Goal: Find specific page/section: Find specific page/section

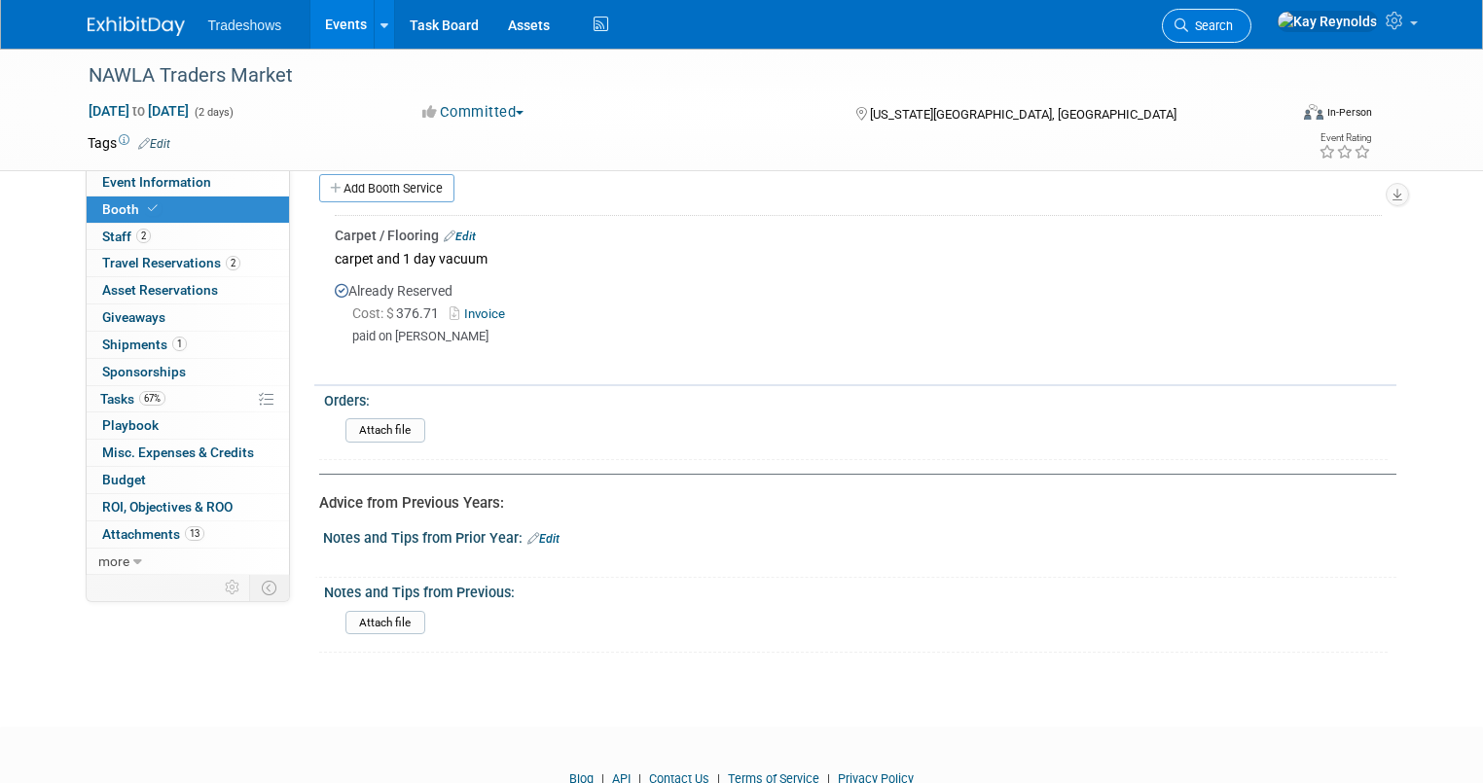
click at [1233, 23] on span "Search" at bounding box center [1210, 25] width 45 height 15
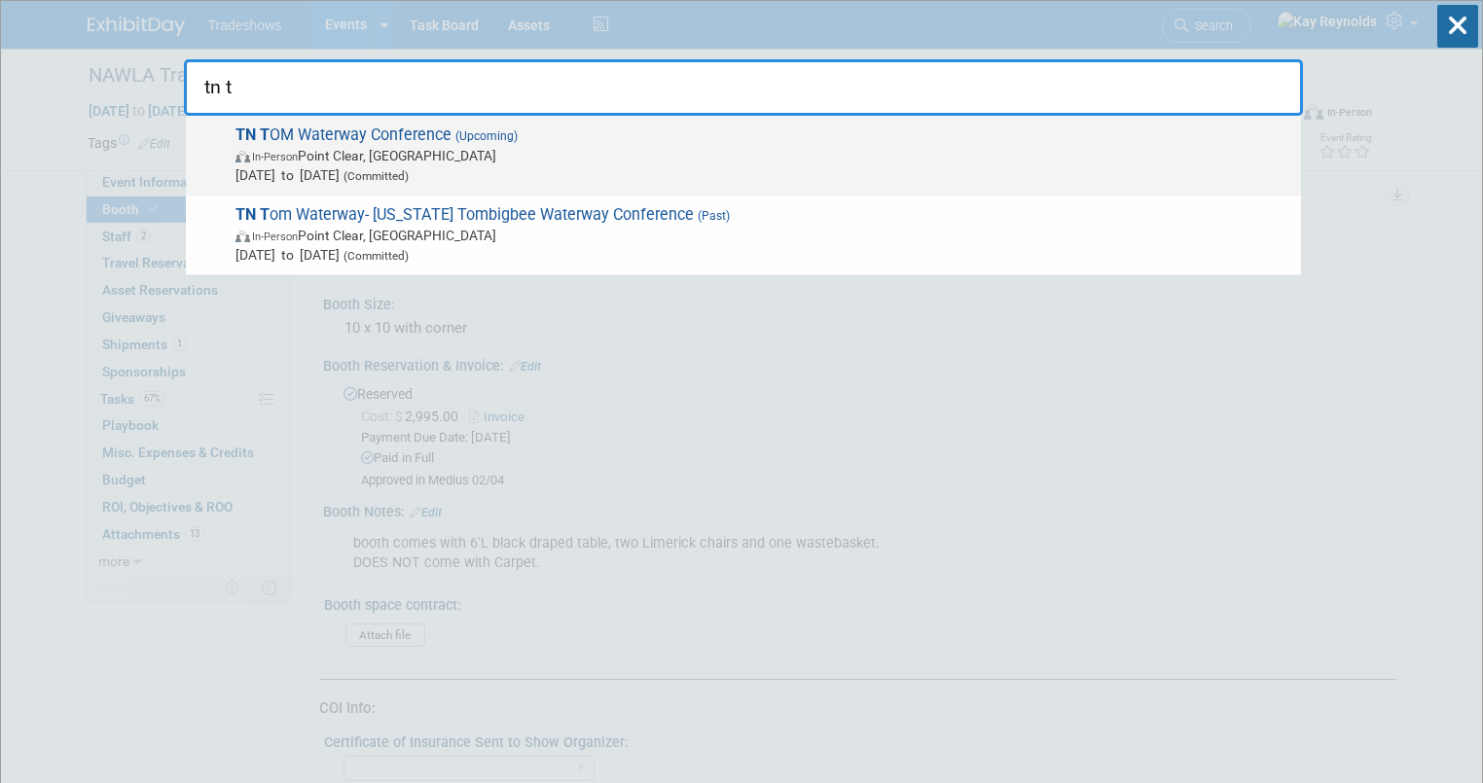
type input "tn t"
click at [339, 136] on span "TN T OM Waterway Conference (Upcoming) In-Person Point Clear, AL Aug 13, 2025 t…" at bounding box center [761, 155] width 1062 height 59
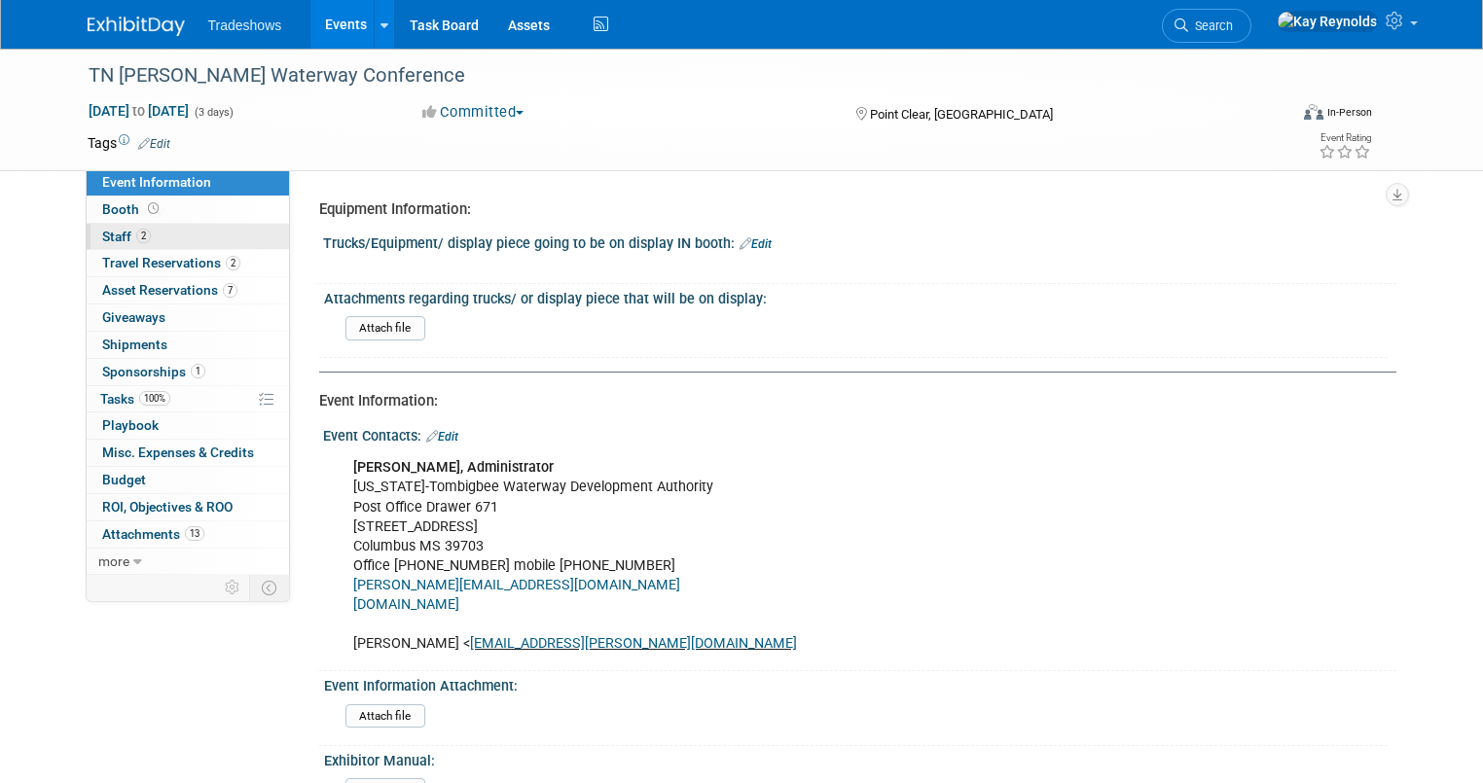
click at [162, 237] on link "2 Staff 2" at bounding box center [188, 237] width 202 height 26
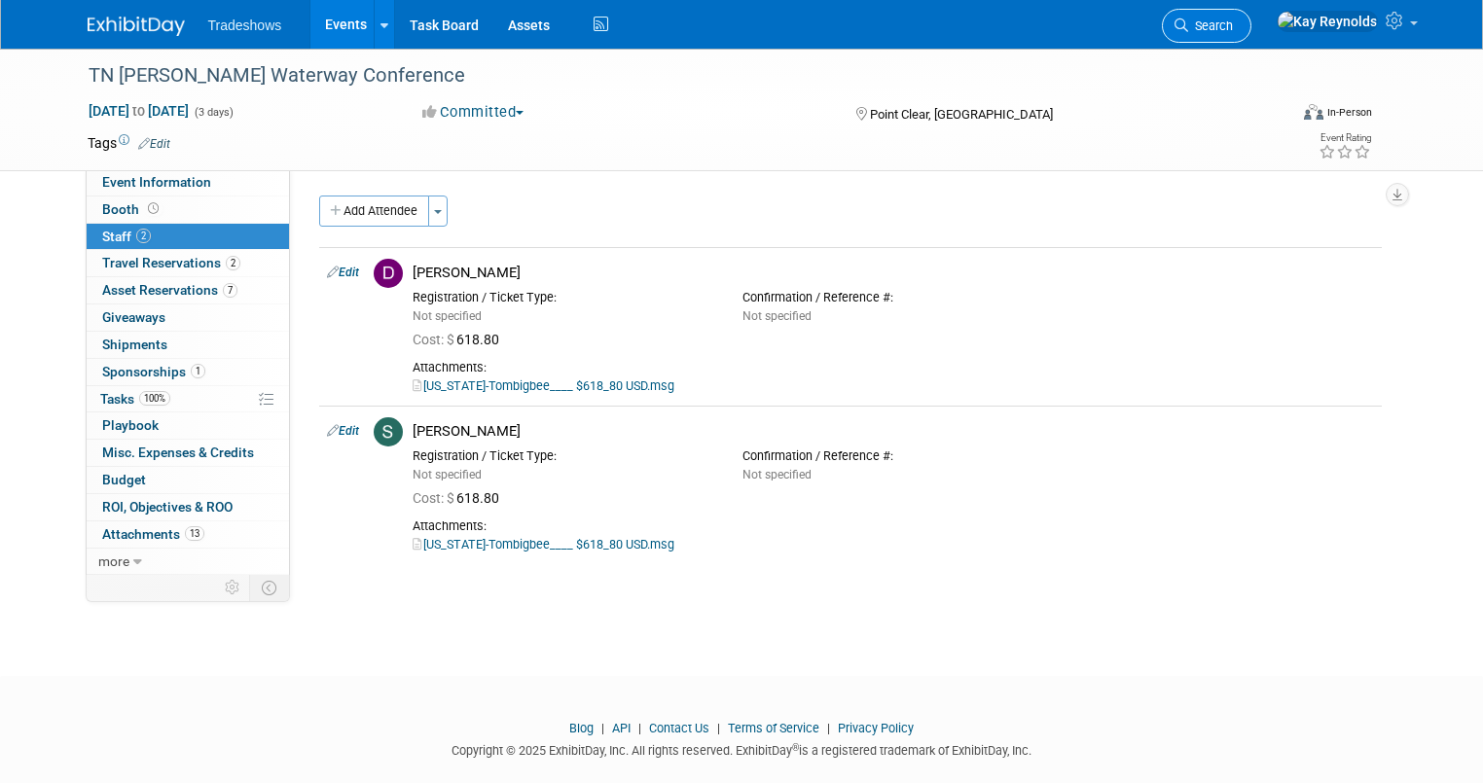
click at [1233, 23] on span "Search" at bounding box center [1210, 25] width 45 height 15
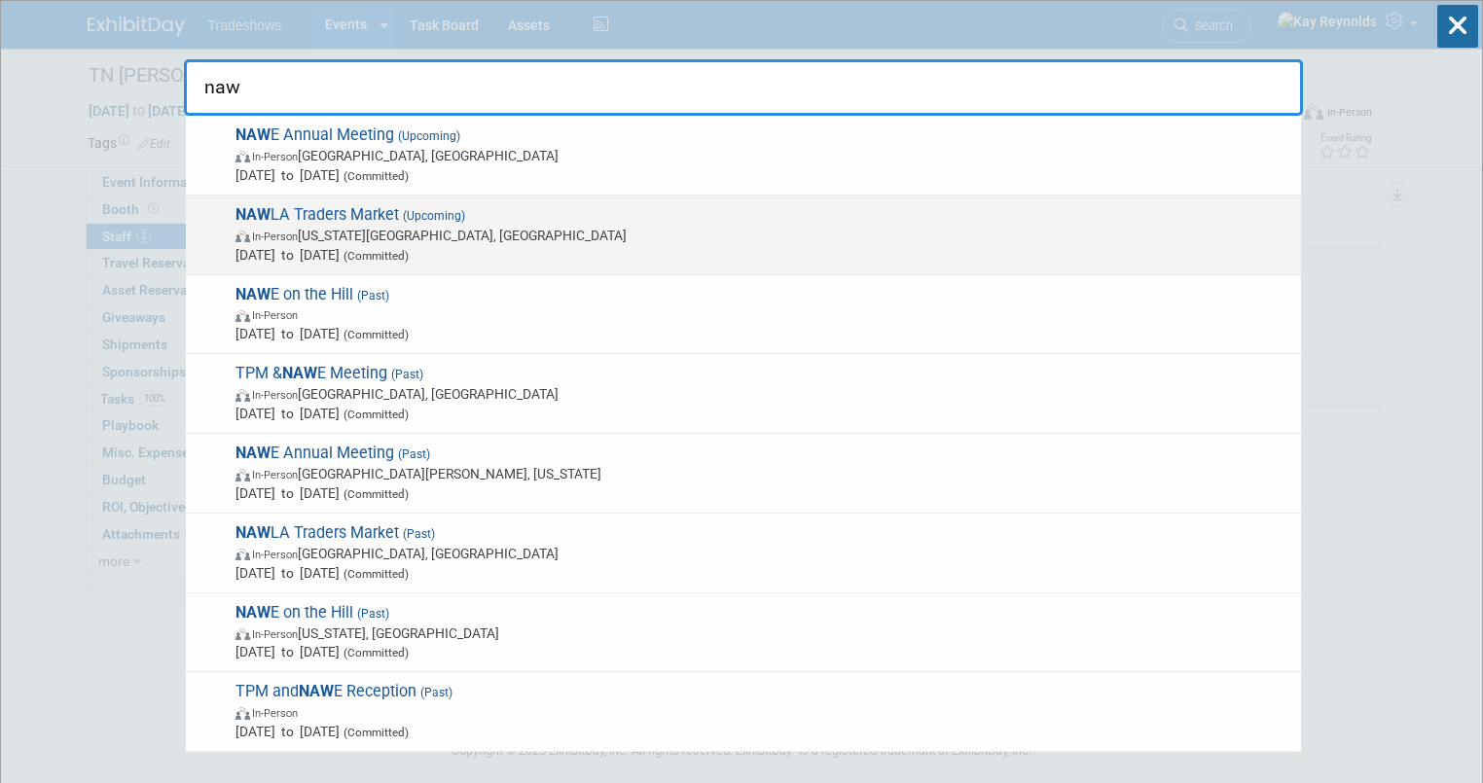
type input "naw"
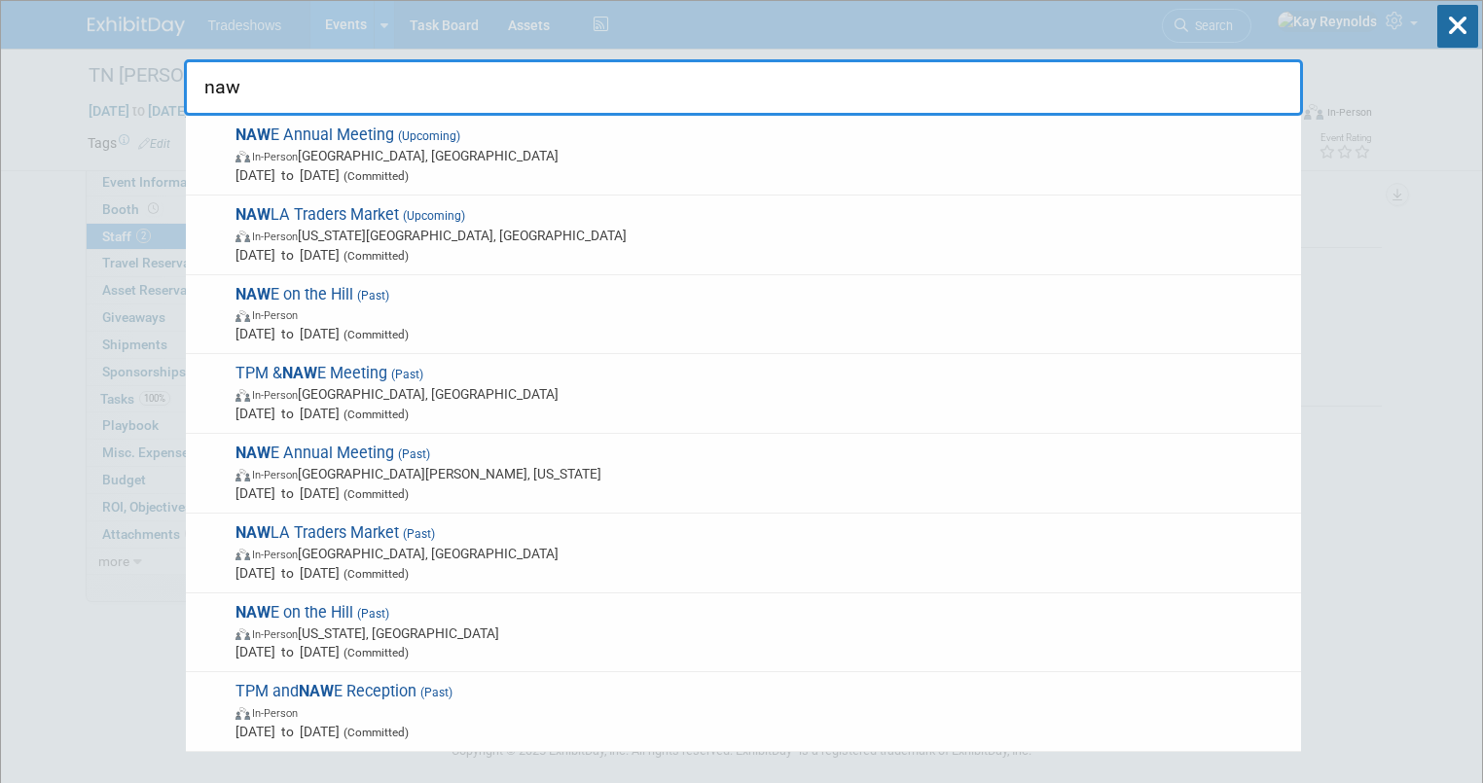
click at [322, 240] on span "In-Person Kansas City, MO" at bounding box center [764, 235] width 1056 height 19
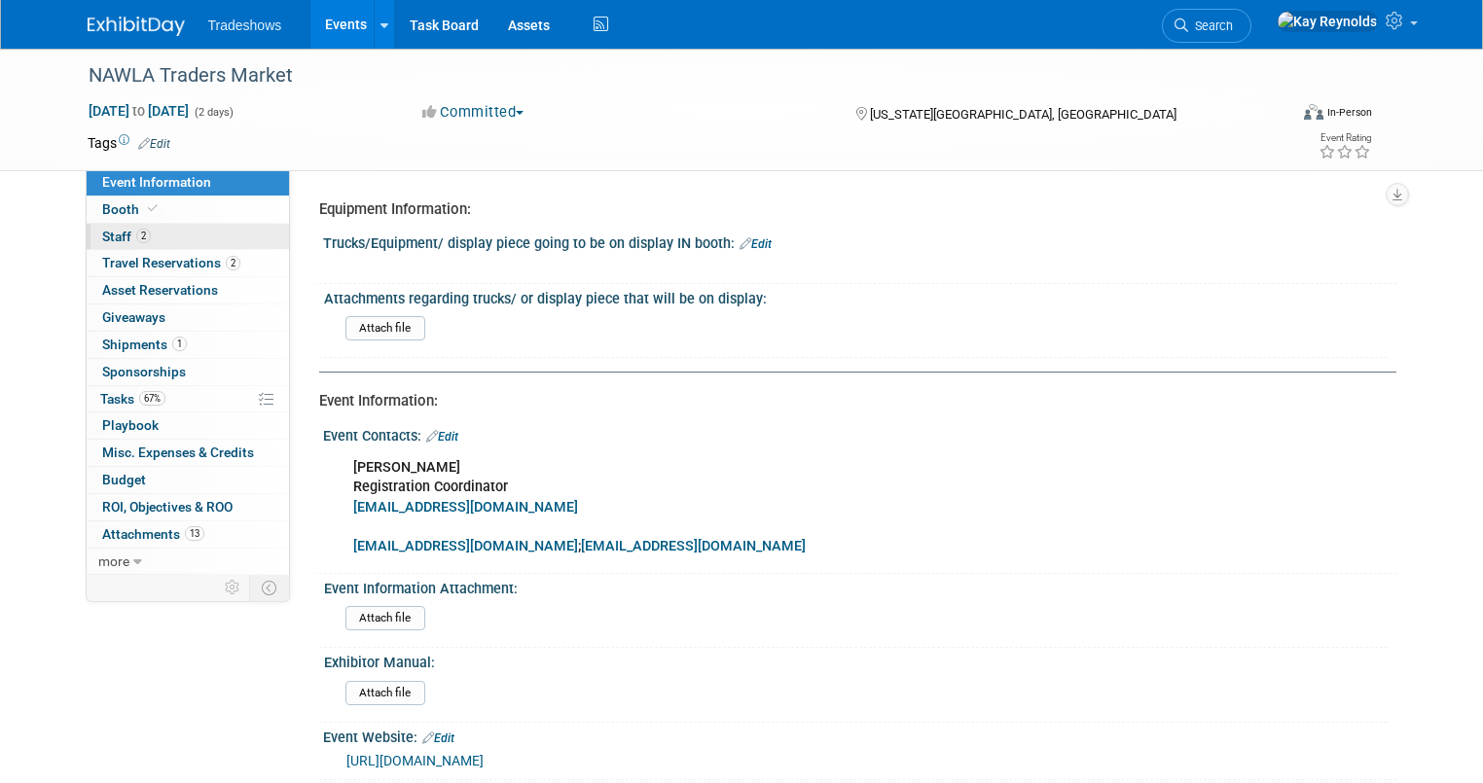
click at [198, 241] on link "2 Staff 2" at bounding box center [188, 237] width 202 height 26
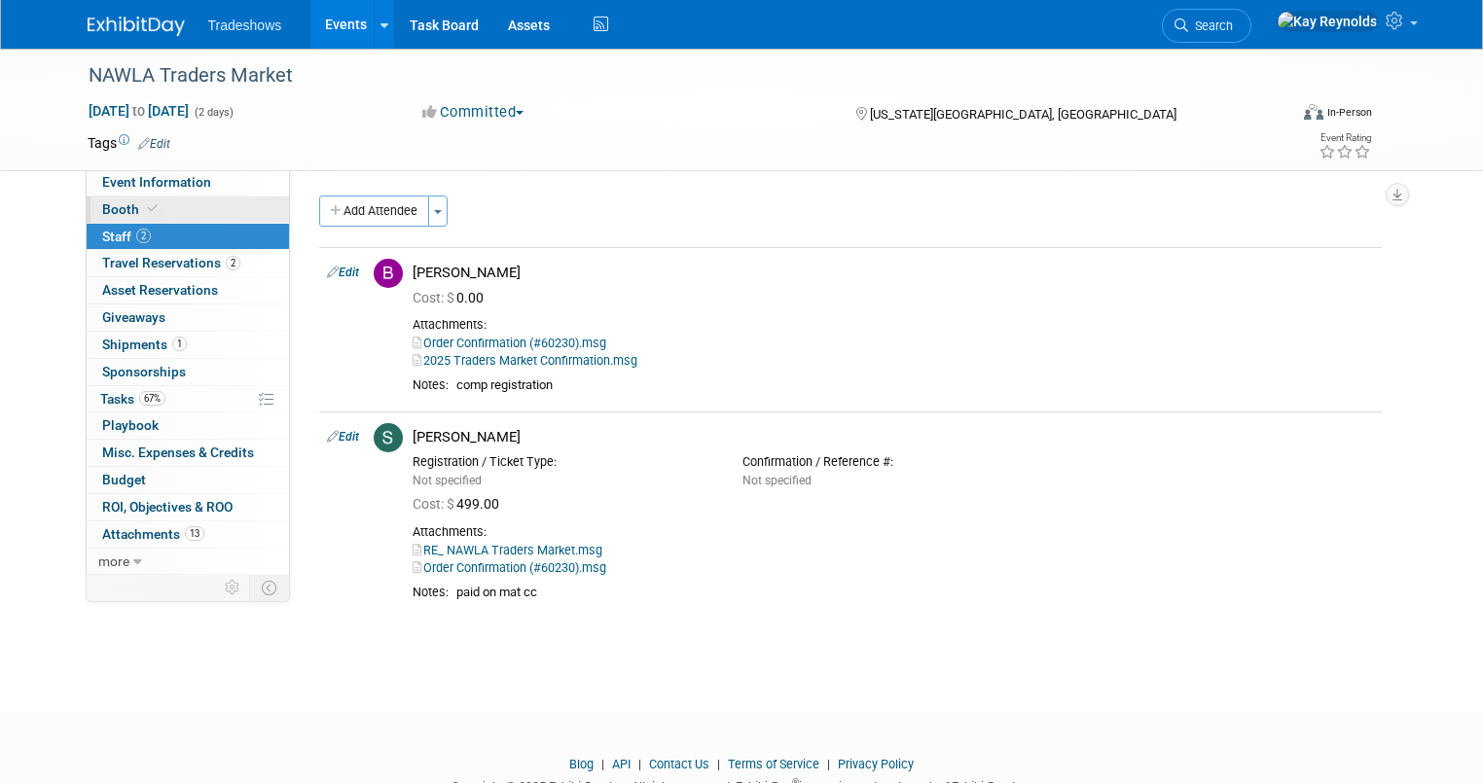
click at [230, 205] on link "Booth" at bounding box center [188, 210] width 202 height 26
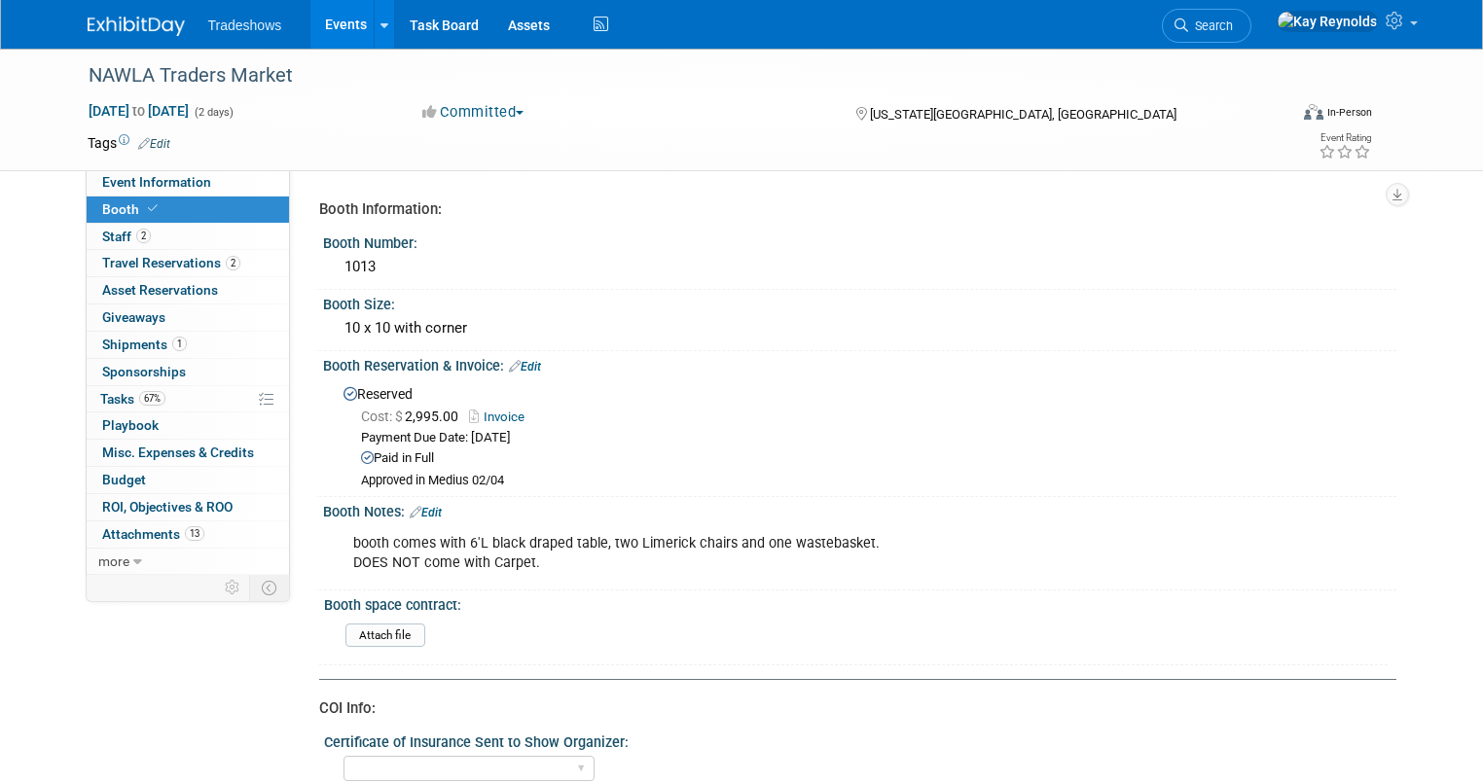
click at [148, 200] on link "Booth" at bounding box center [188, 210] width 202 height 26
click at [1233, 22] on span "Search" at bounding box center [1210, 25] width 45 height 15
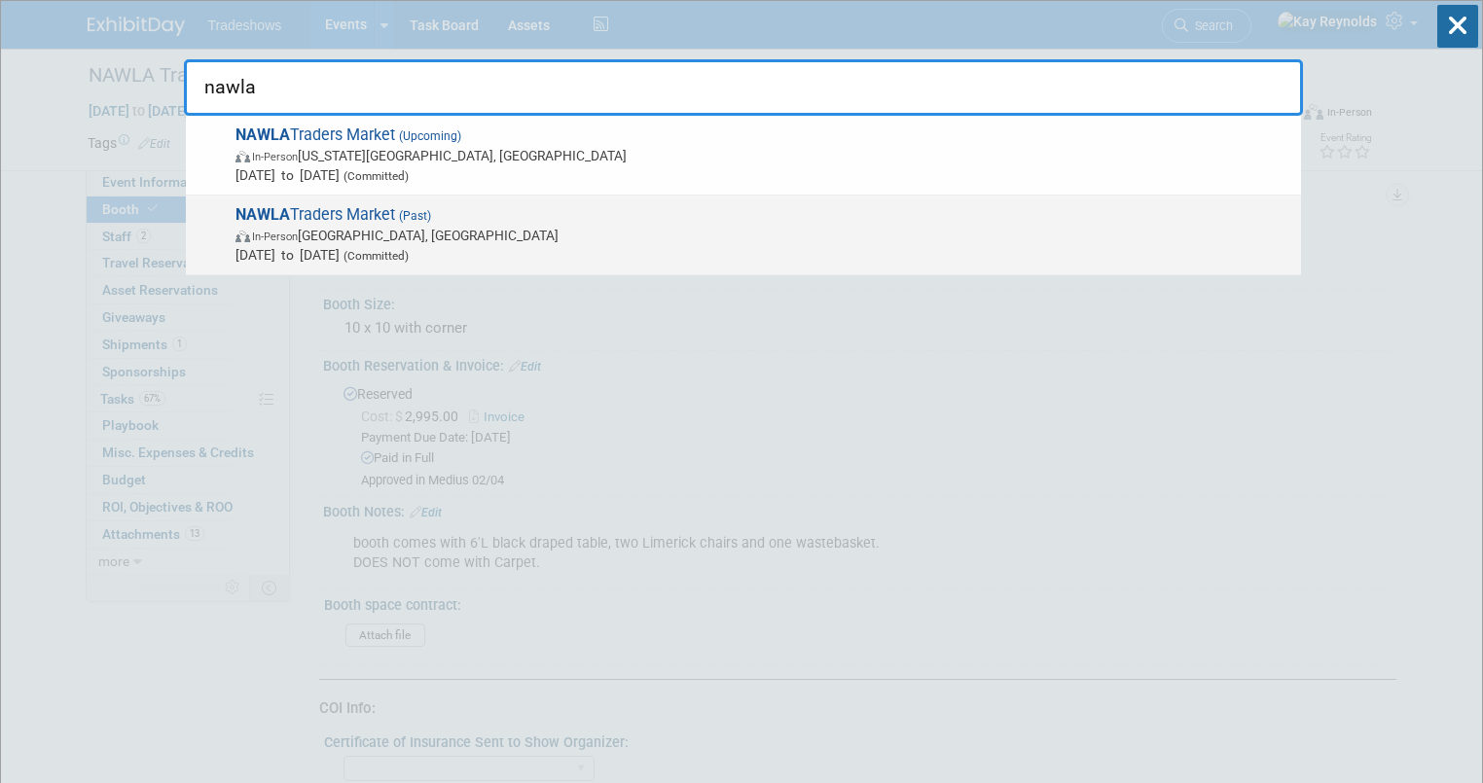
type input "nawla"
click at [257, 227] on span "In-Person Phoenix, AZ" at bounding box center [764, 235] width 1056 height 19
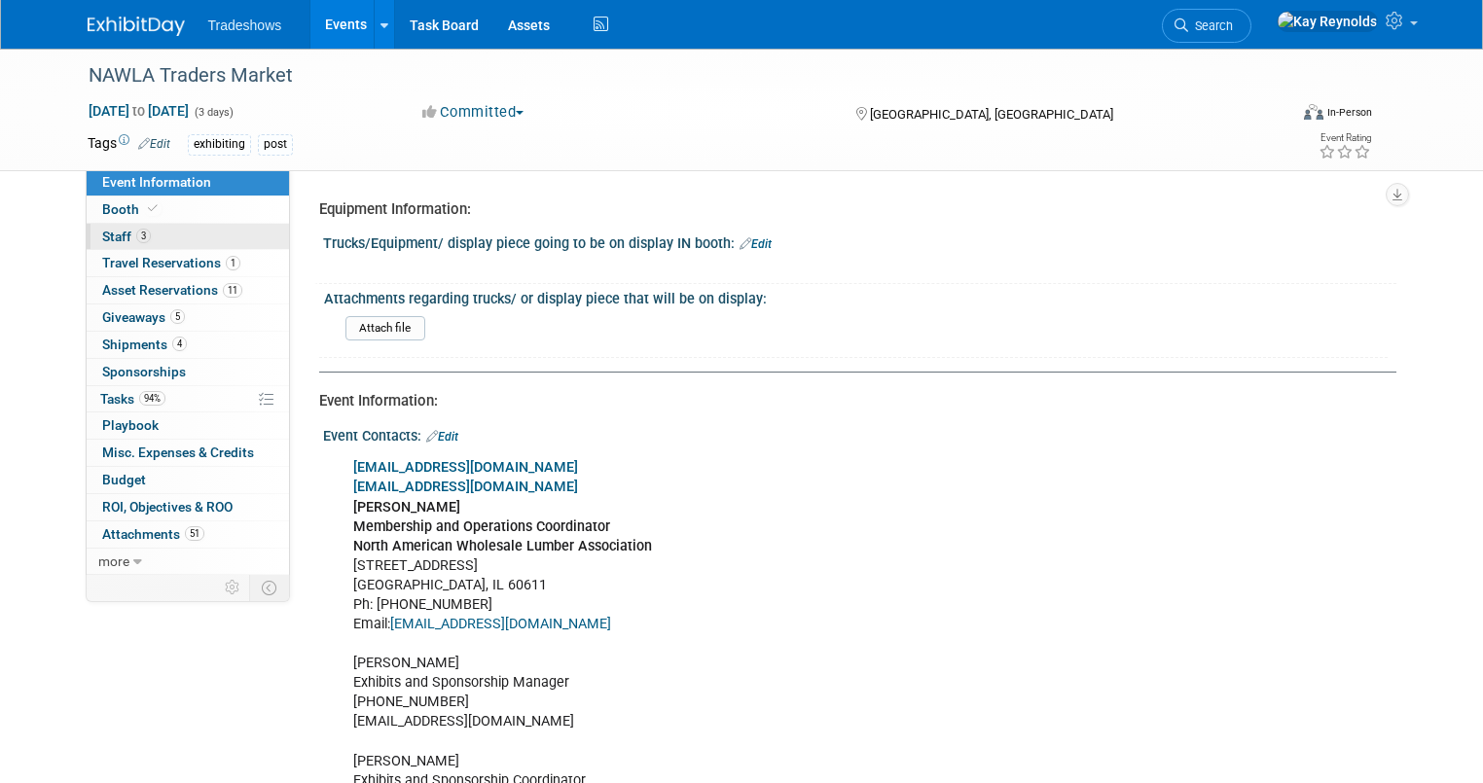
click at [198, 231] on link "3 Staff 3" at bounding box center [188, 237] width 202 height 26
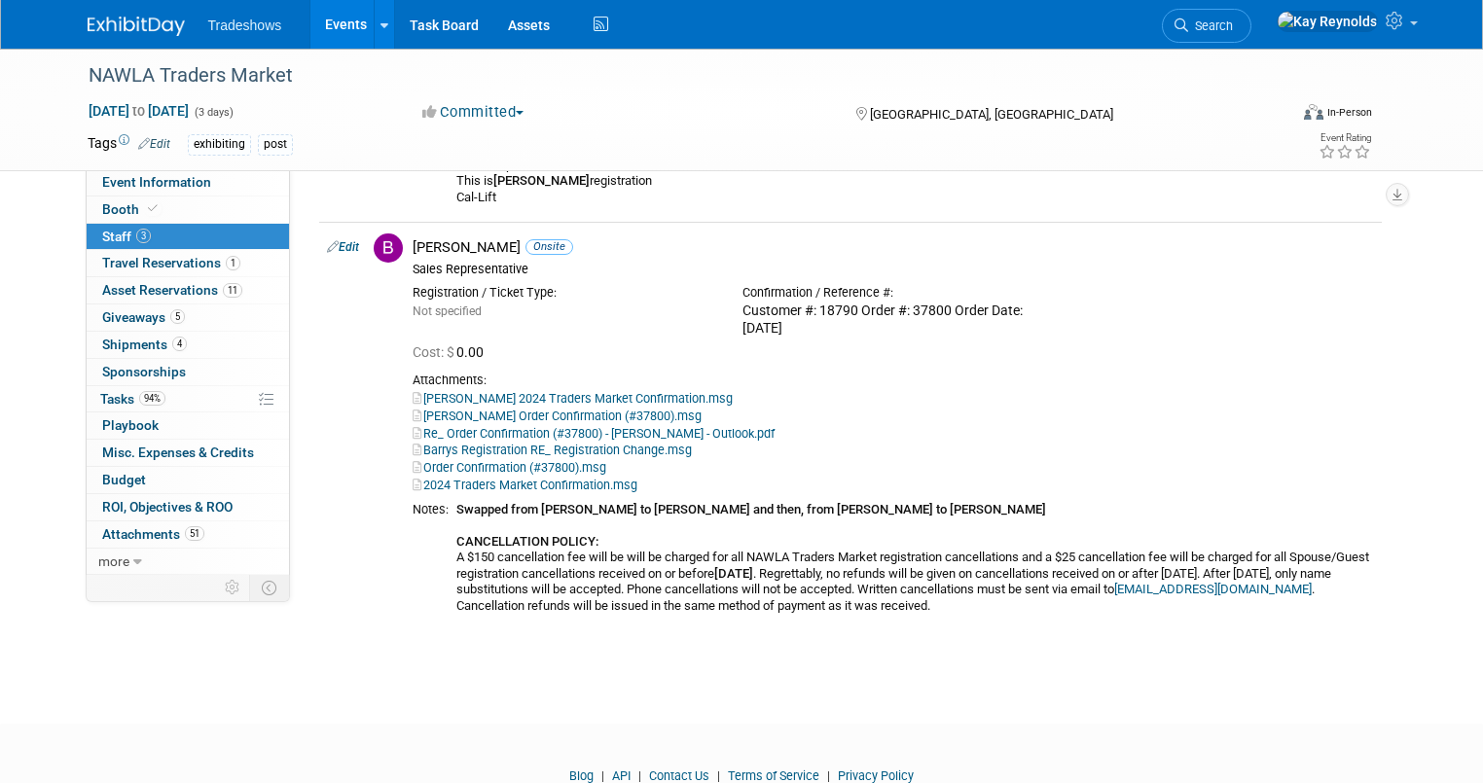
scroll to position [623, 0]
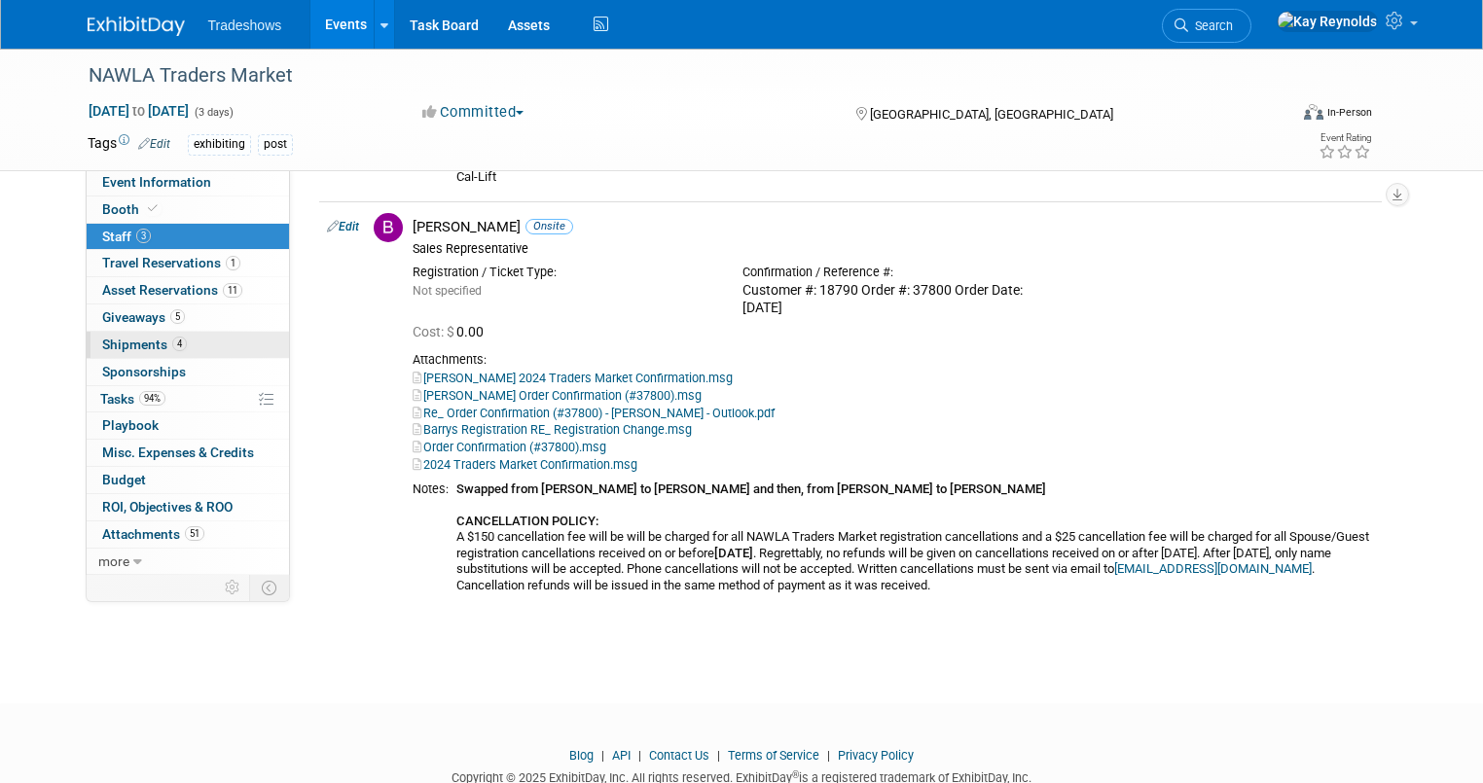
click at [226, 332] on link "4 Shipments 4" at bounding box center [188, 345] width 202 height 26
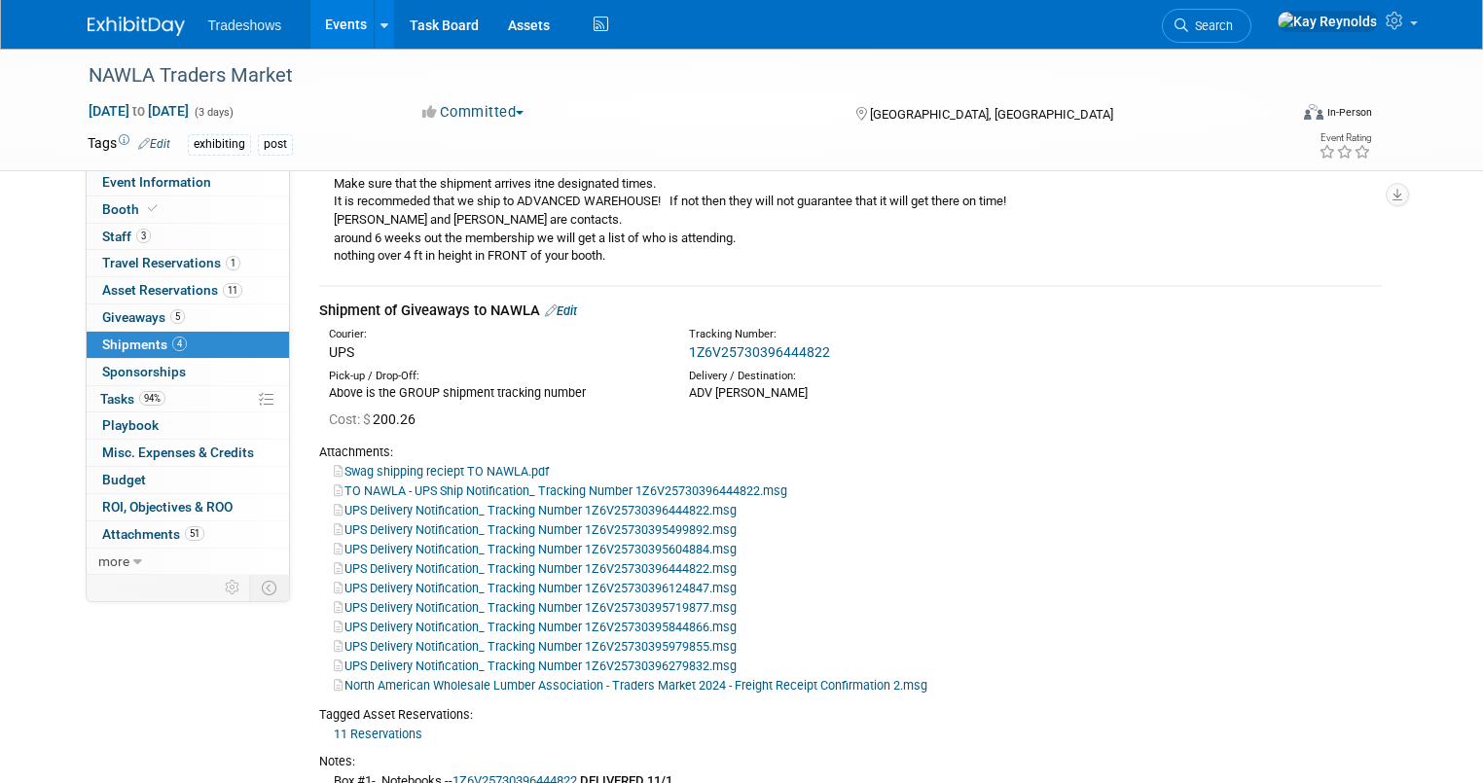
scroll to position [389, 0]
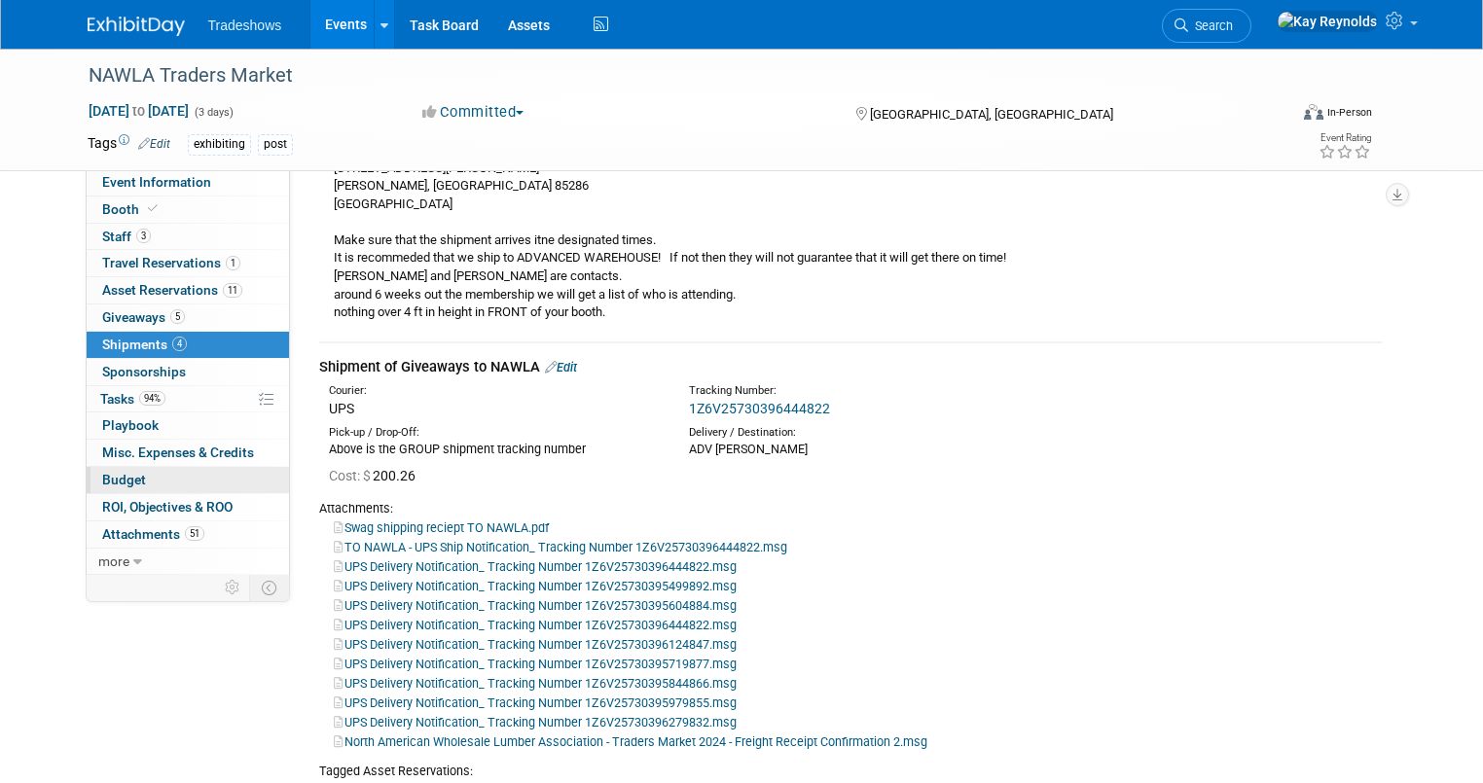
click at [208, 475] on link "Budget" at bounding box center [188, 480] width 202 height 26
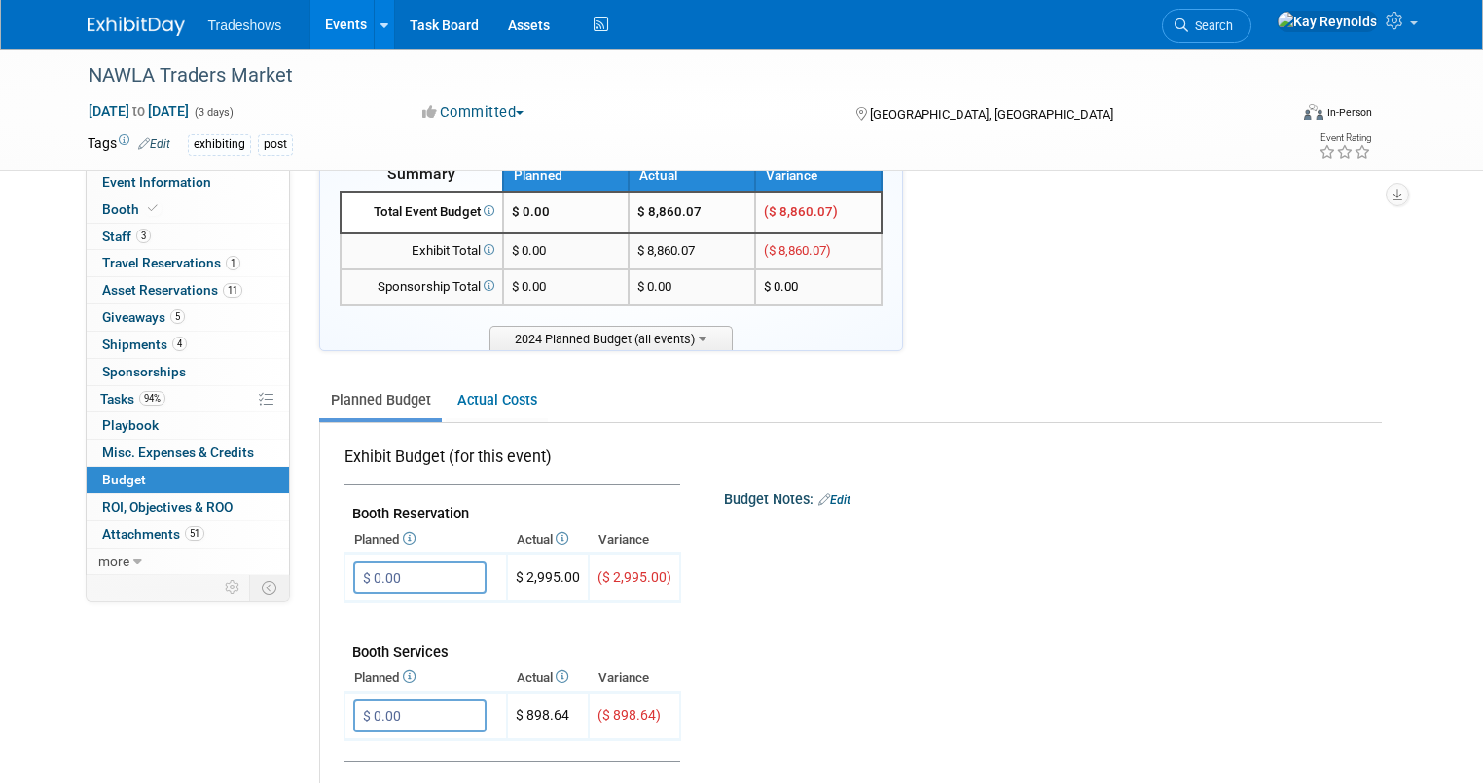
scroll to position [0, 0]
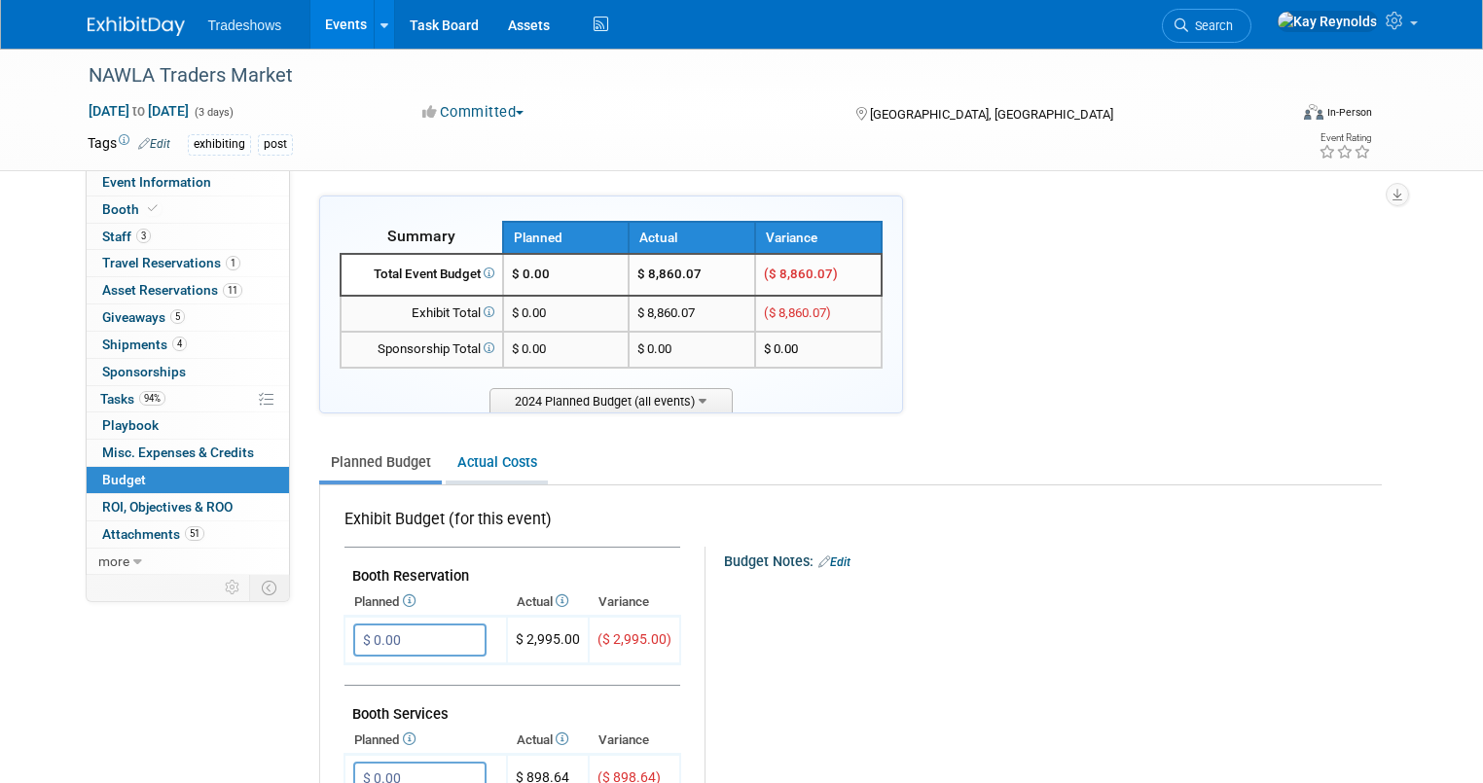
click at [460, 455] on link "Actual Costs" at bounding box center [497, 463] width 102 height 36
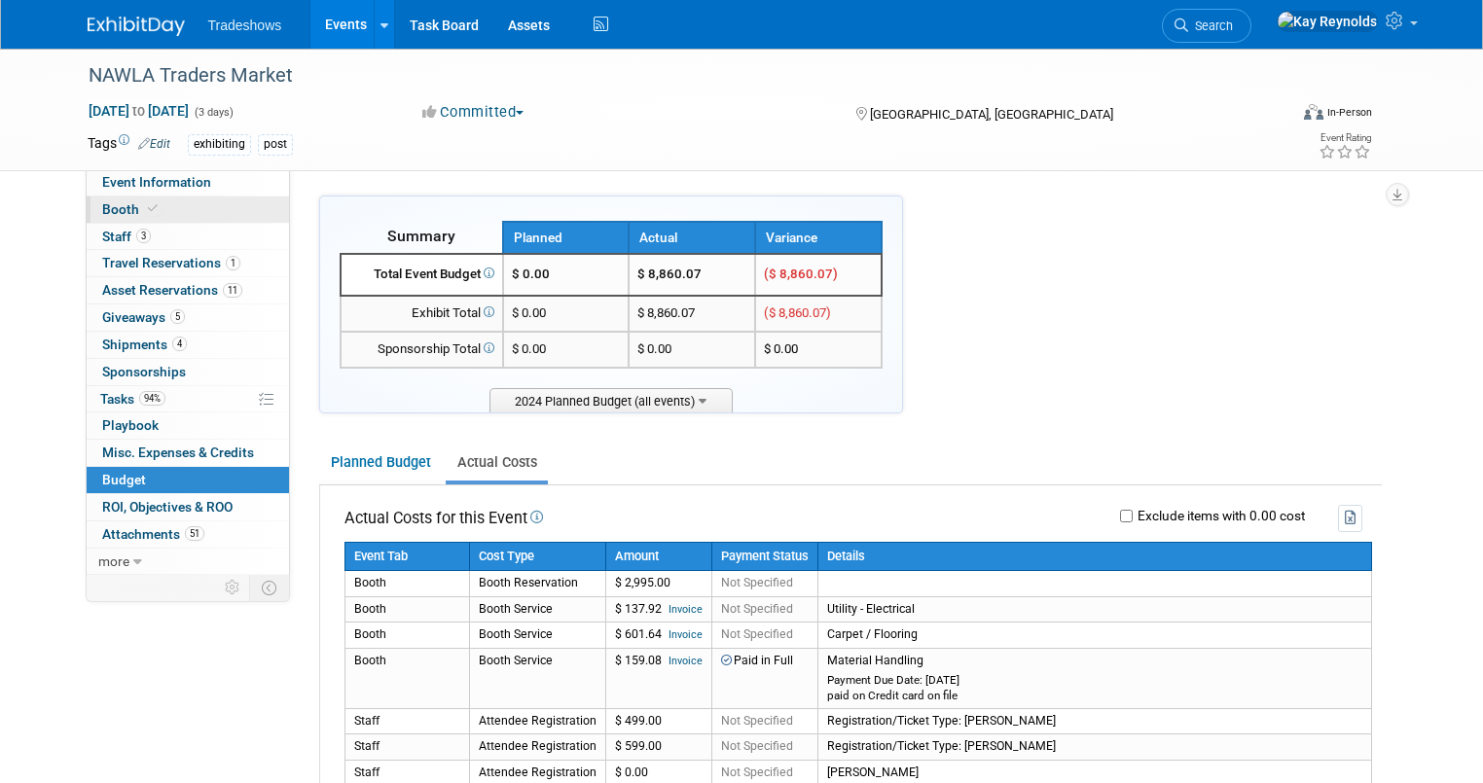
click at [192, 214] on link "Booth" at bounding box center [188, 210] width 202 height 26
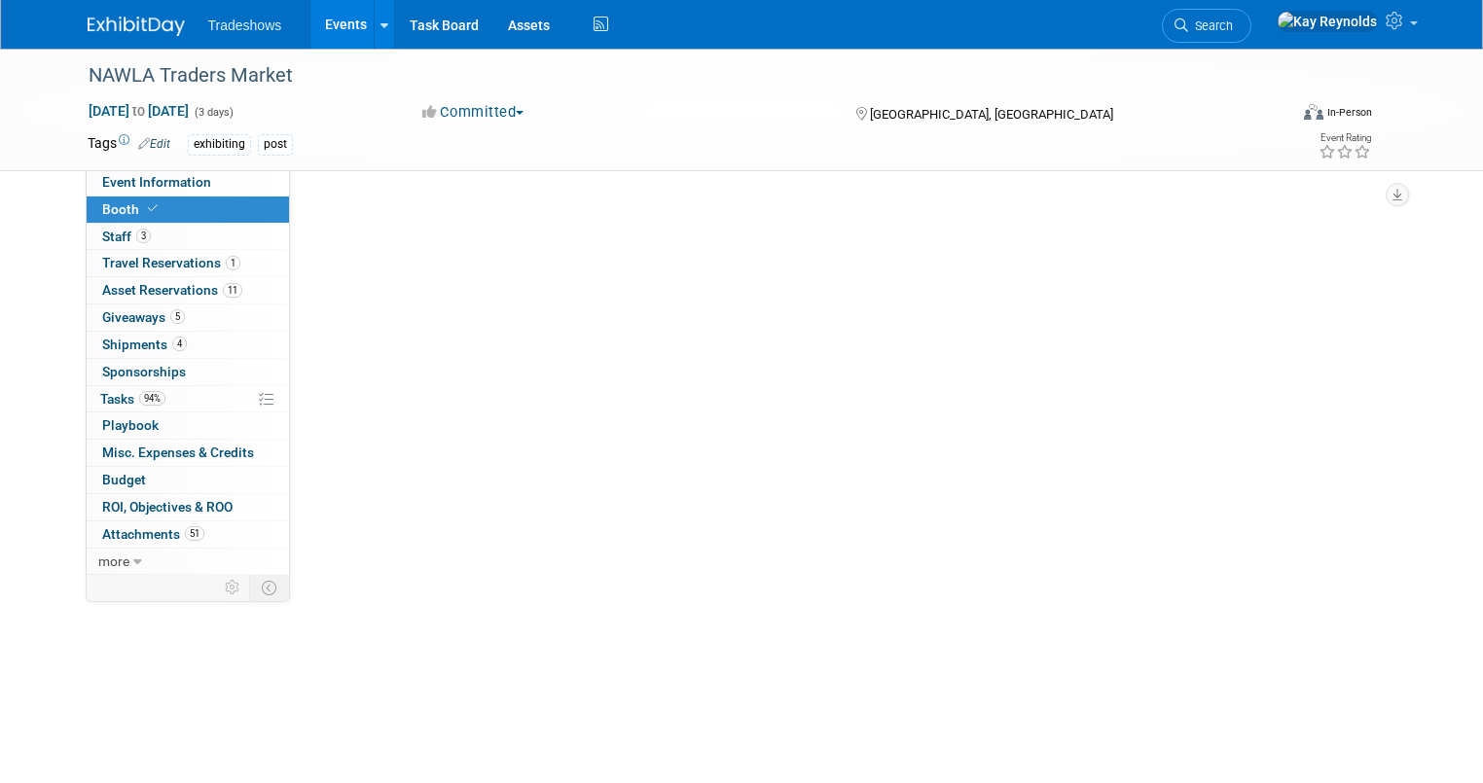
select select "Certificate of insurance not needed"
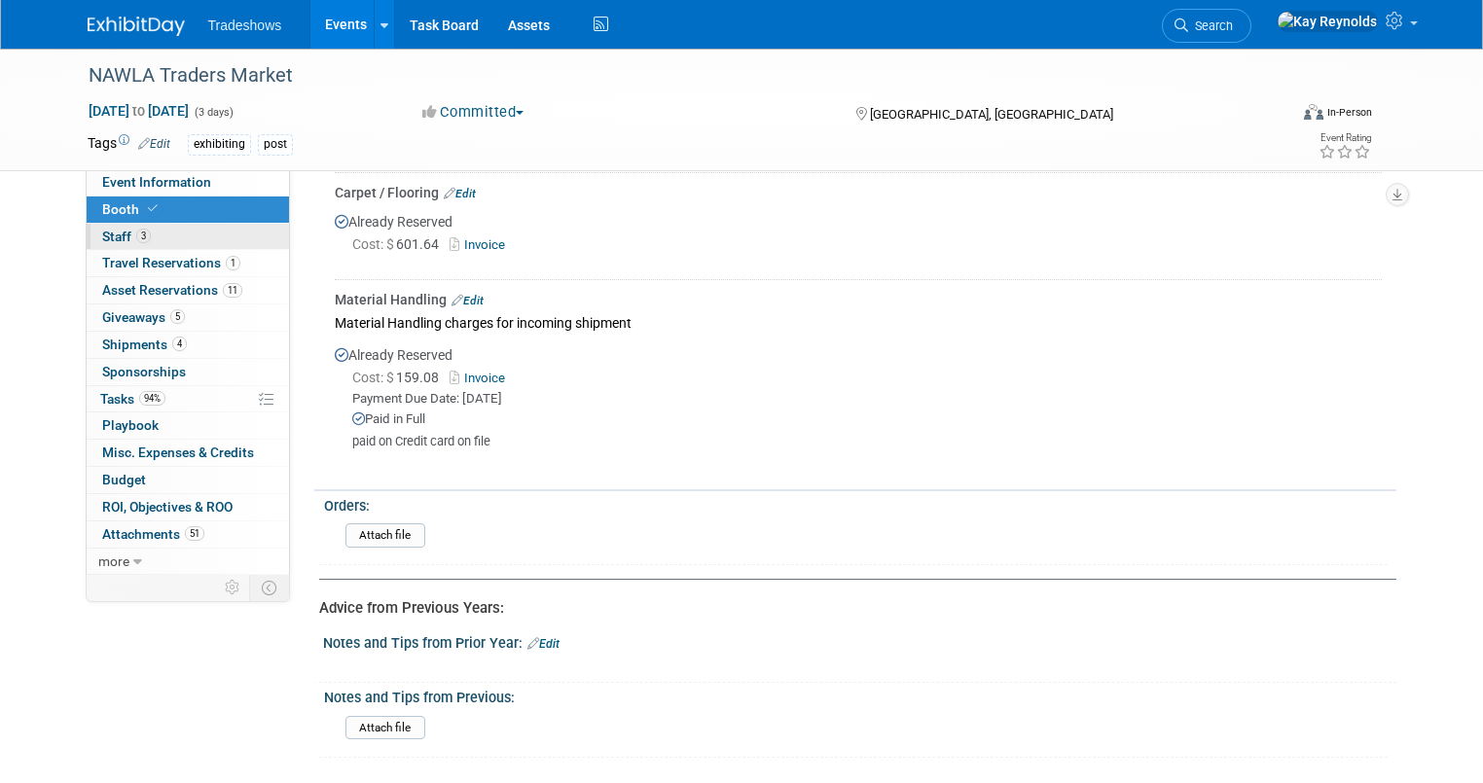
scroll to position [1122, 0]
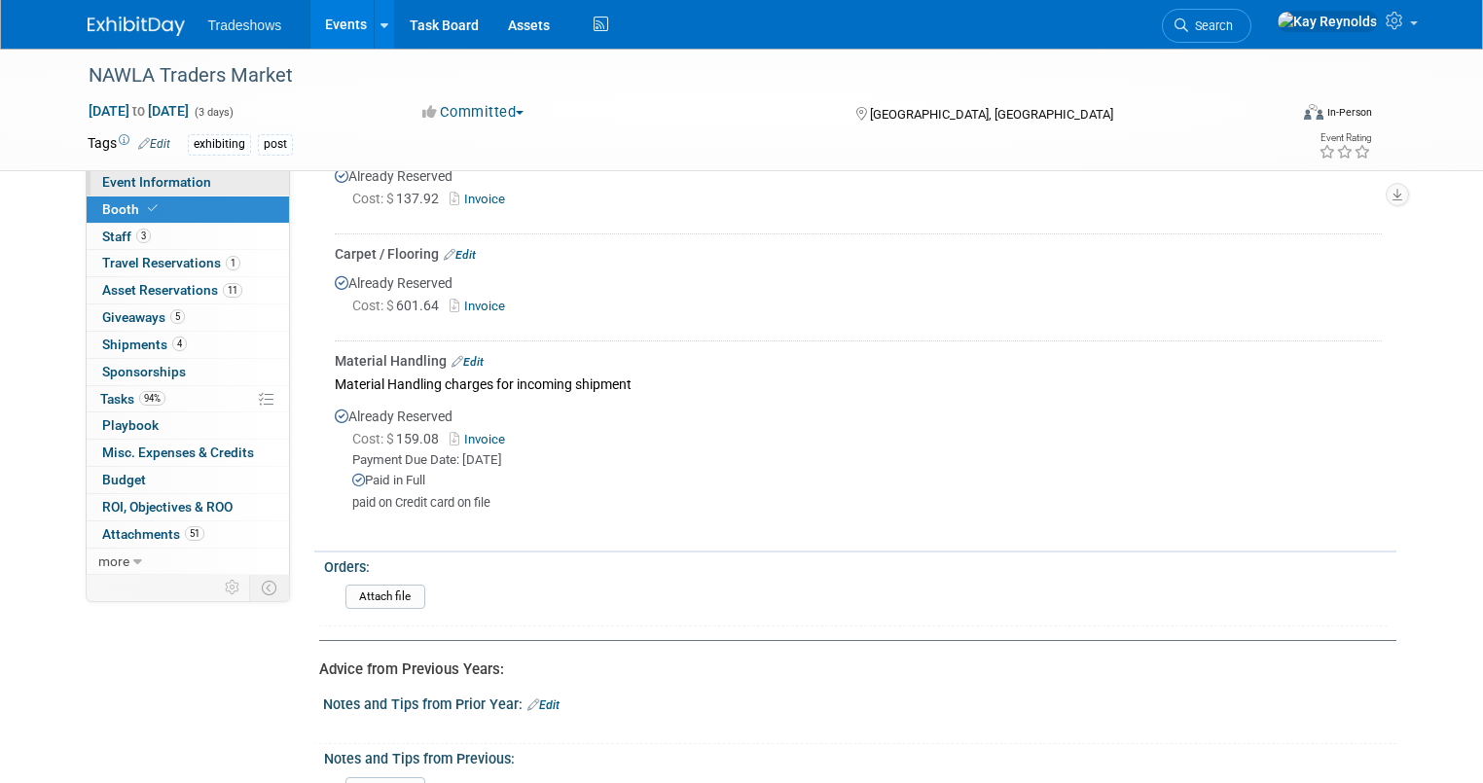
click at [239, 187] on link "Event Information" at bounding box center [188, 182] width 202 height 26
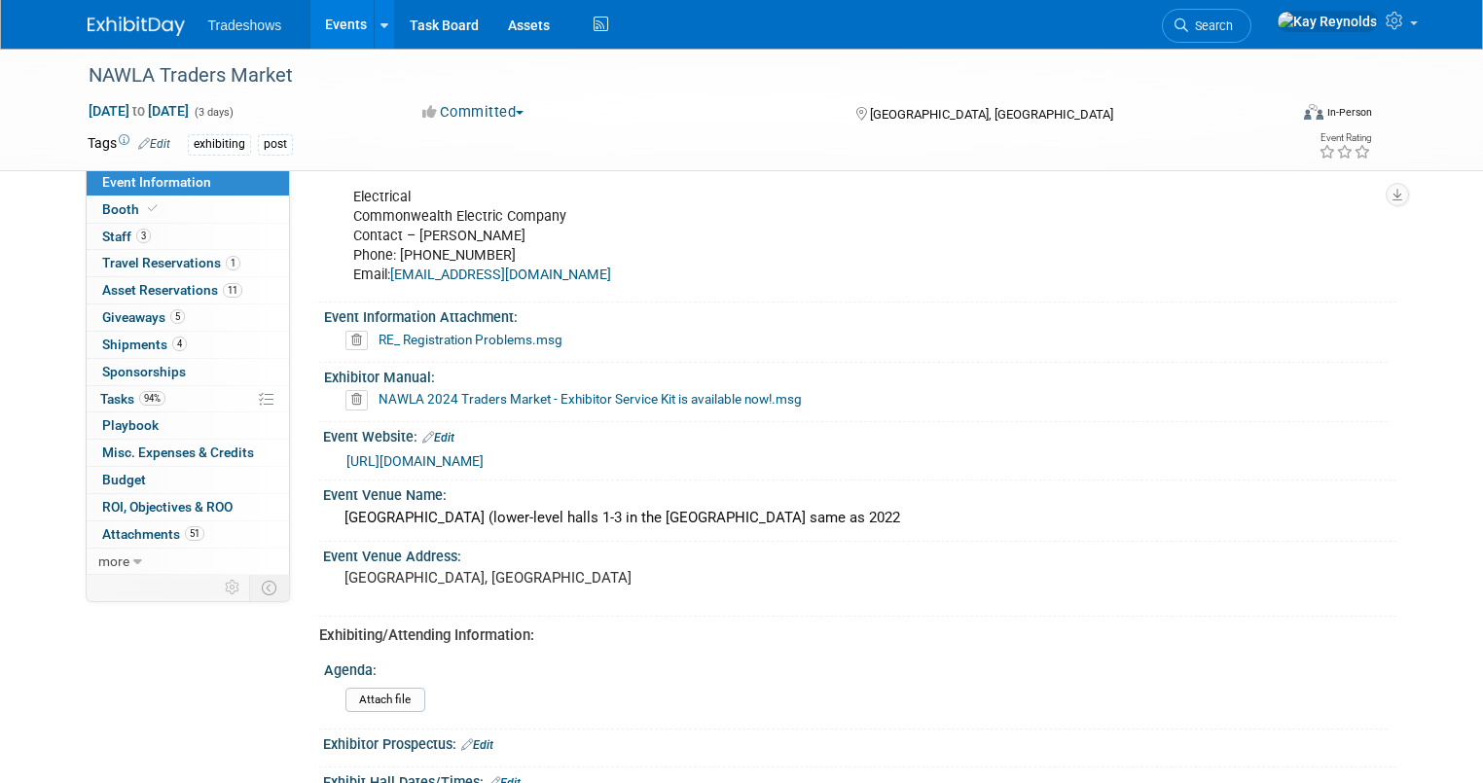
scroll to position [674, 0]
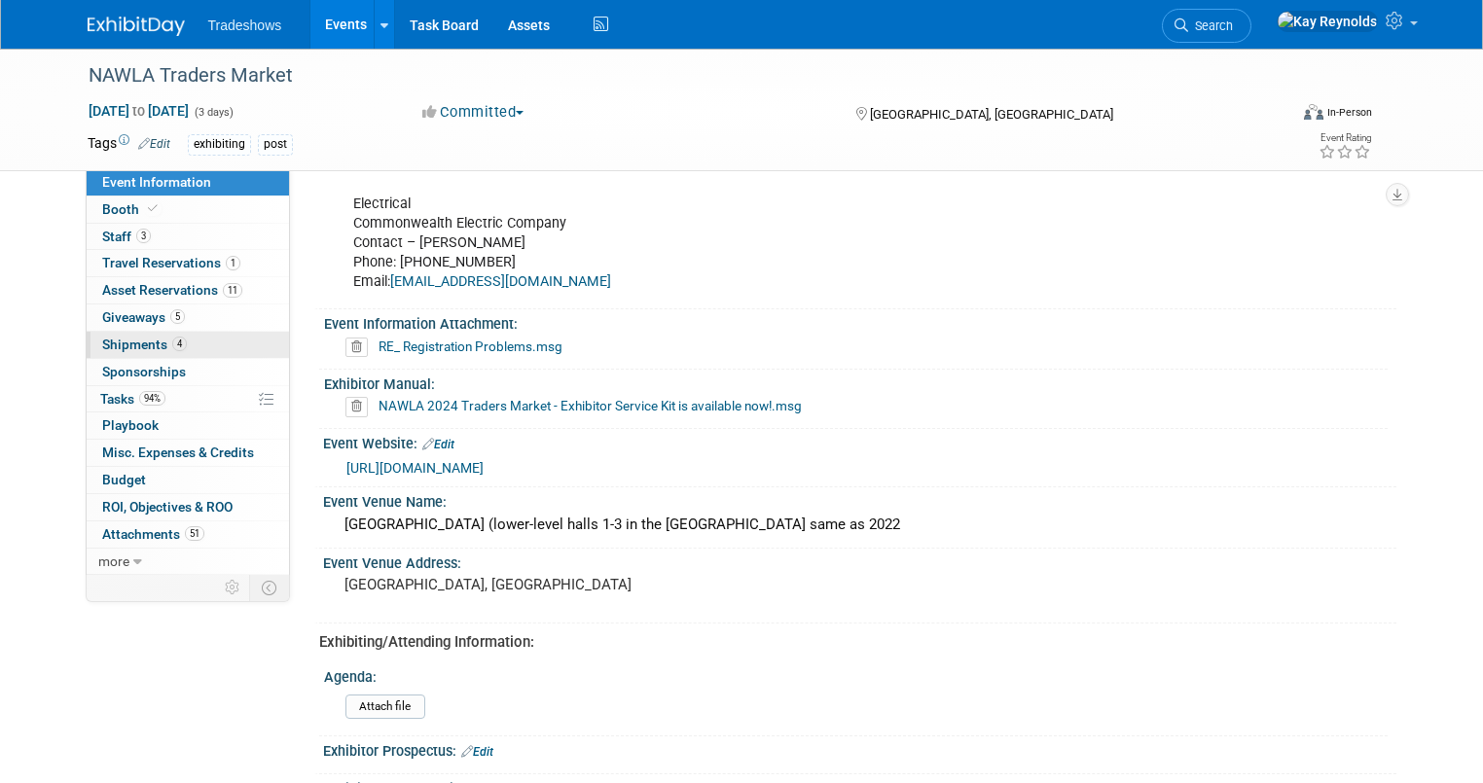
click at [204, 345] on link "4 Shipments 4" at bounding box center [188, 345] width 202 height 26
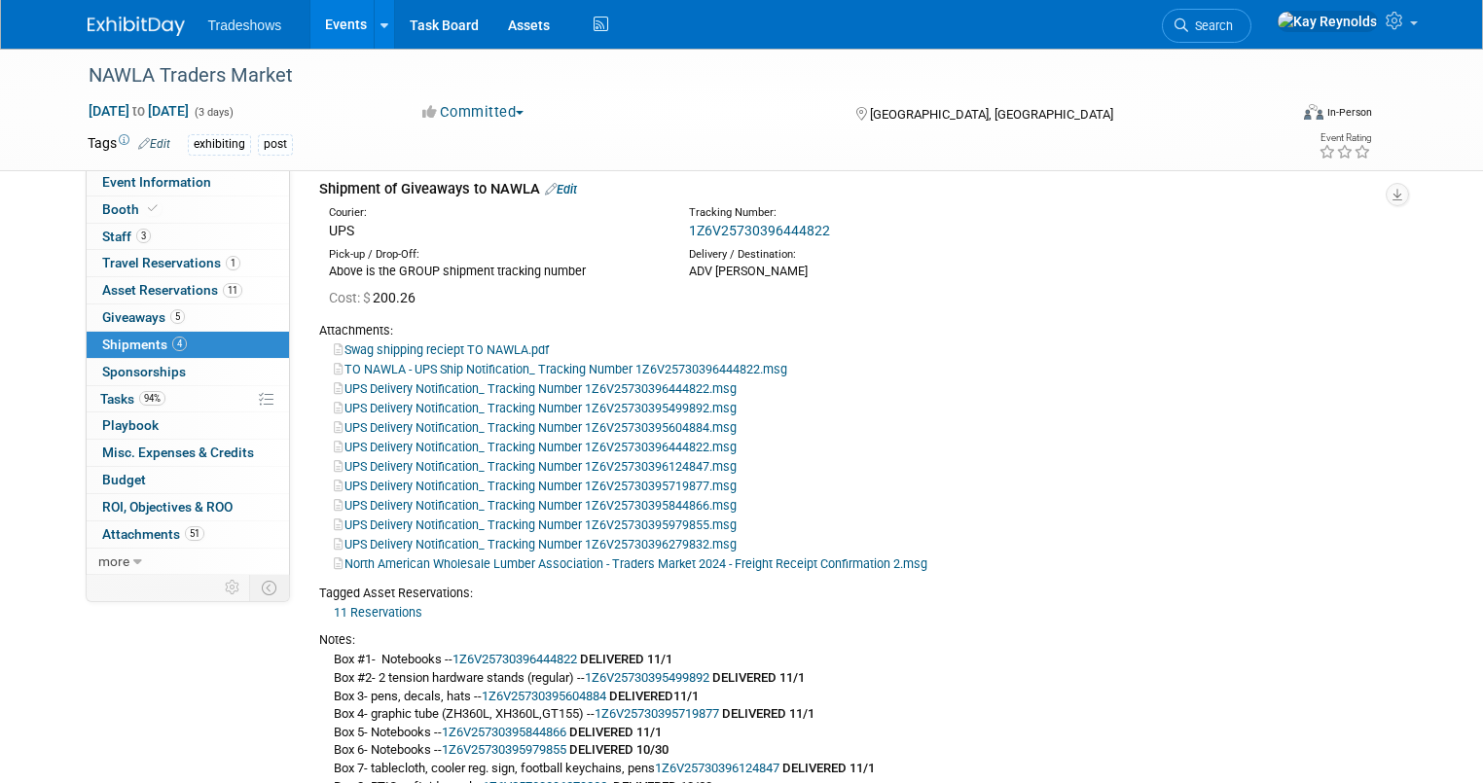
scroll to position [623, 0]
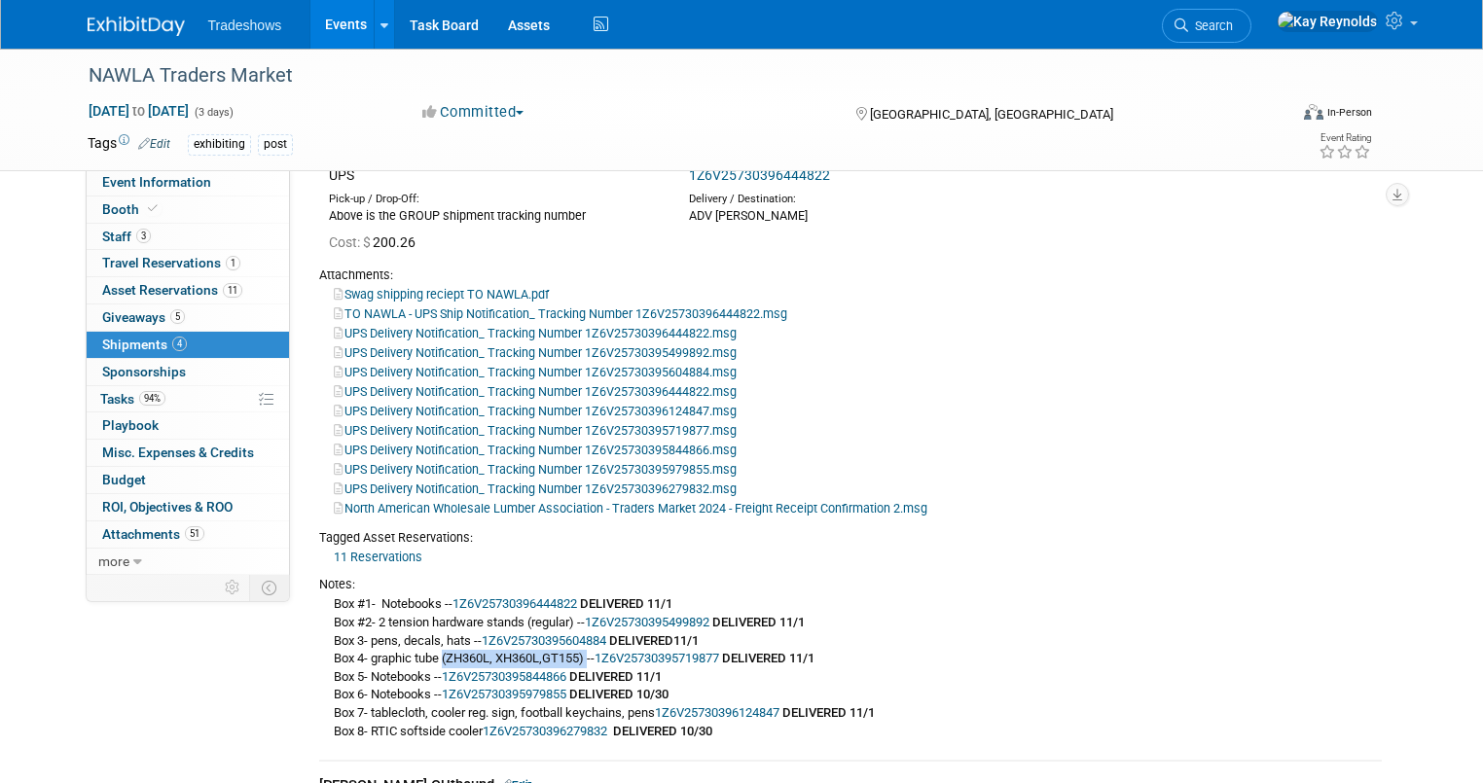
drag, startPoint x: 427, startPoint y: 661, endPoint x: 574, endPoint y: 655, distance: 147.1
click at [574, 655] on div "Box #1- Notebooks -- 1Z6V25730396444822 DELIVERED 11/1 Box #2- 2 tension hardwa…" at bounding box center [850, 667] width 1063 height 147
copy div "(ZH360L, XH360L,GT155)"
click at [1233, 22] on span "Search" at bounding box center [1210, 25] width 45 height 15
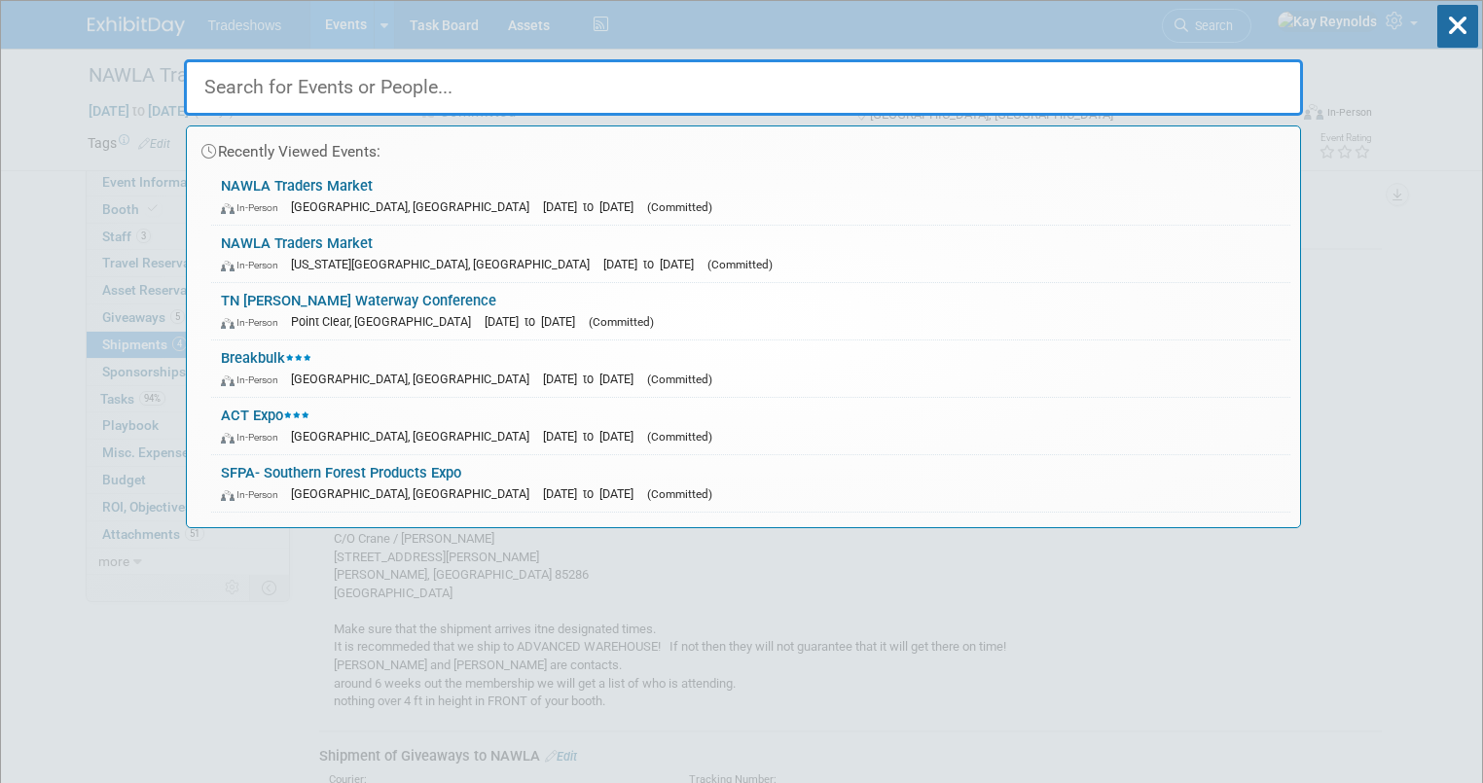
click at [267, 92] on input "text" at bounding box center [743, 87] width 1119 height 56
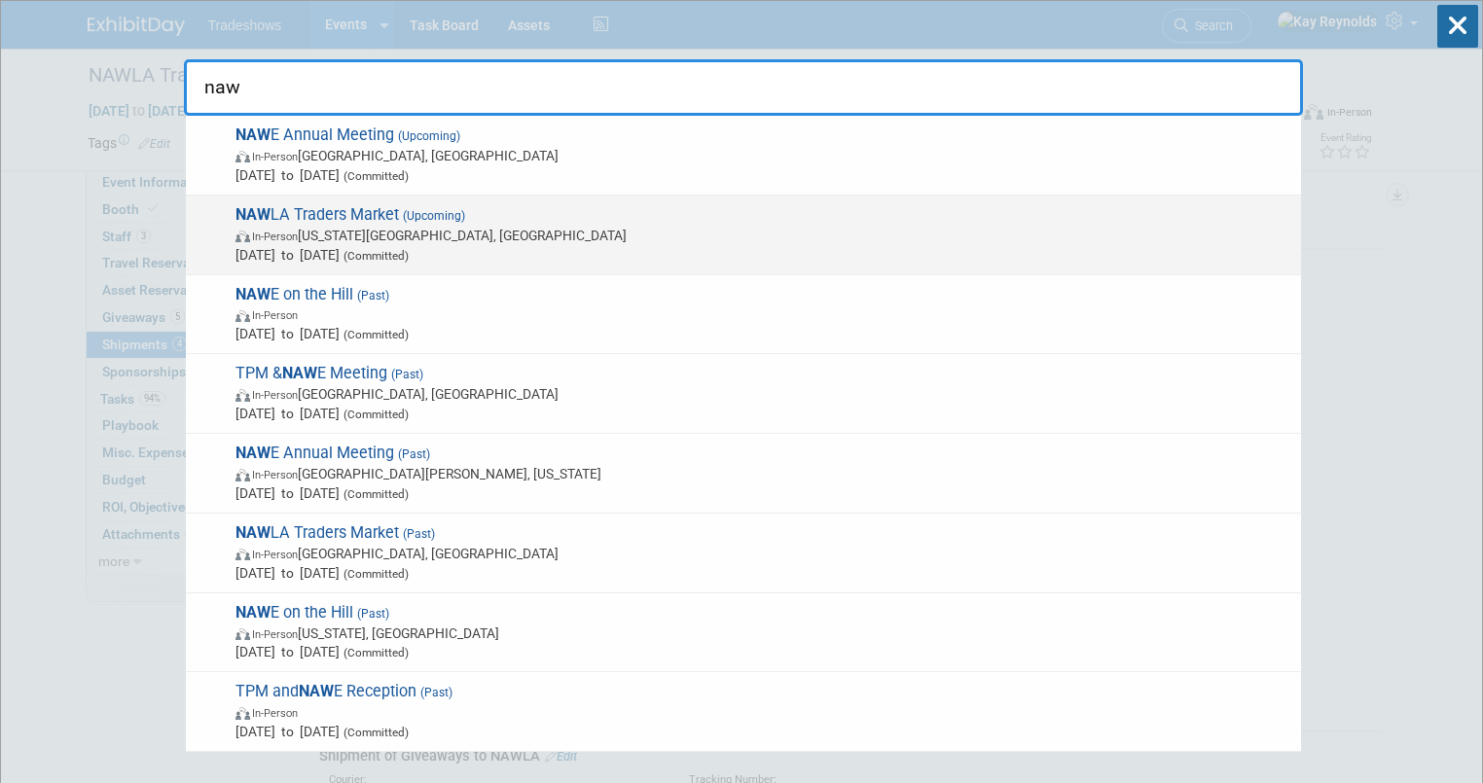
type input "naw"
click at [257, 246] on span "Nov 6, 2025 to Nov 7, 2025 (Committed)" at bounding box center [764, 254] width 1056 height 19
